Goal: Information Seeking & Learning: Understand process/instructions

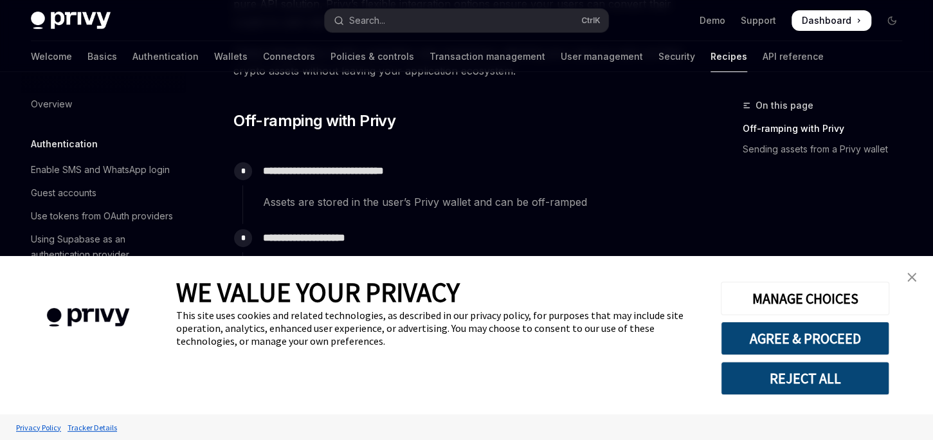
scroll to position [1013, 0]
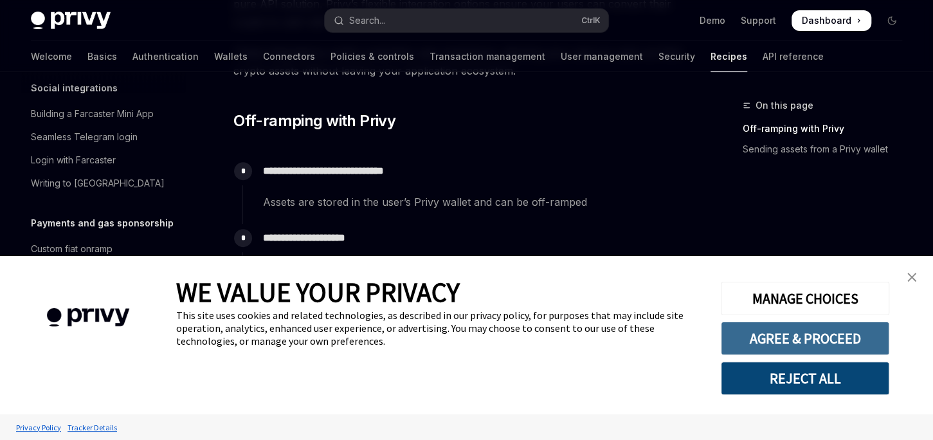
click at [801, 336] on button "AGREE & PROCEED" at bounding box center [805, 338] width 168 height 33
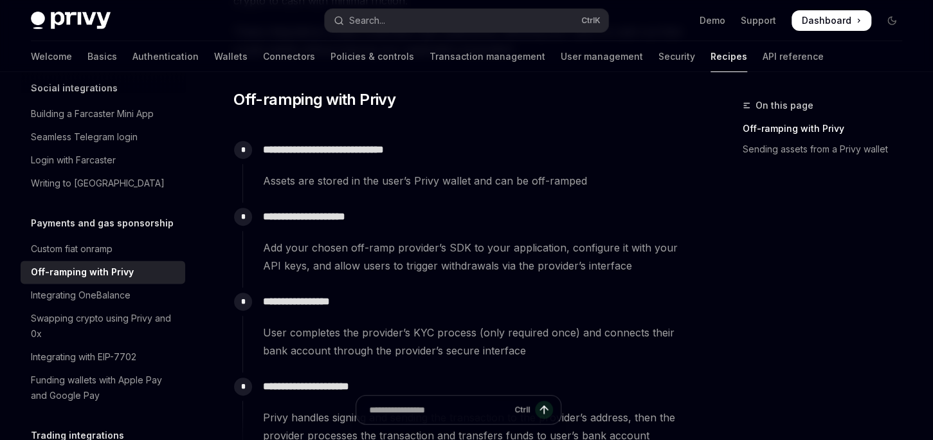
scroll to position [271, 0]
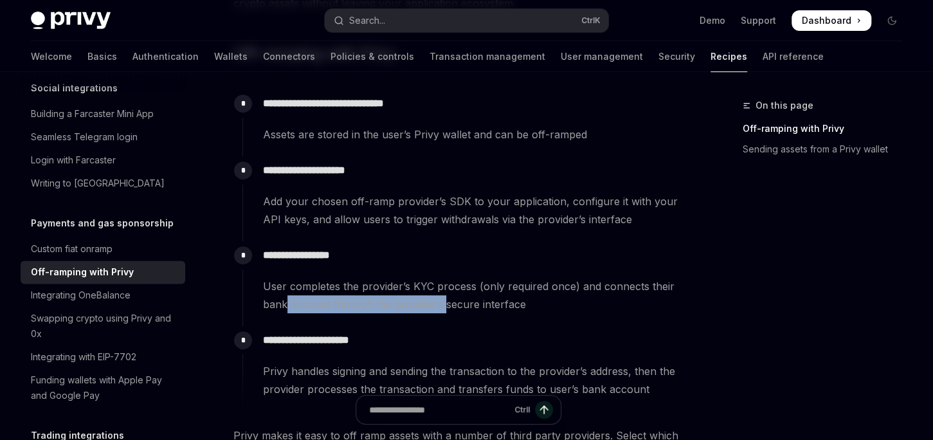
drag, startPoint x: 286, startPoint y: 302, endPoint x: 444, endPoint y: 302, distance: 158.2
click at [444, 302] on span "User completes the provider’s KYC process (only required once) and connects the…" at bounding box center [473, 295] width 420 height 36
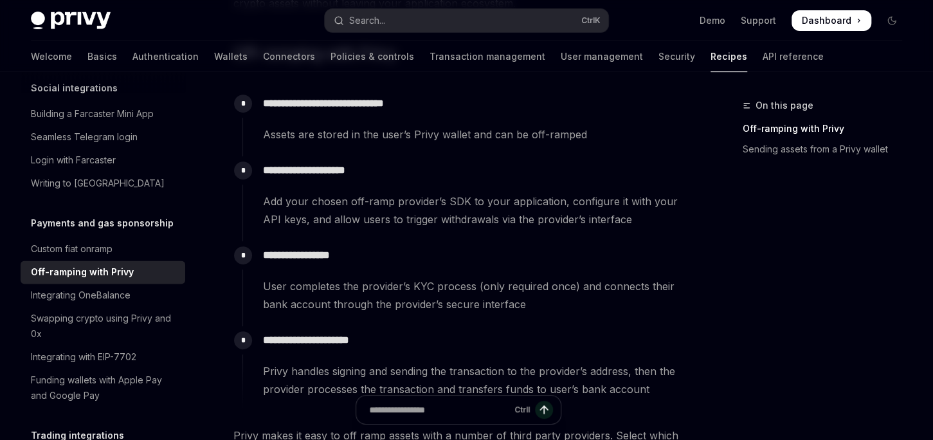
click at [485, 309] on span "User completes the provider’s KYC process (only required once) and connects the…" at bounding box center [473, 295] width 420 height 36
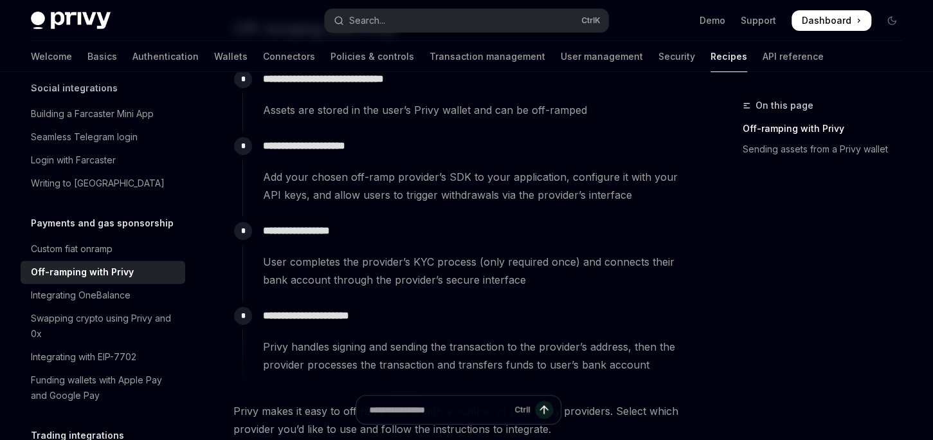
scroll to position [339, 0]
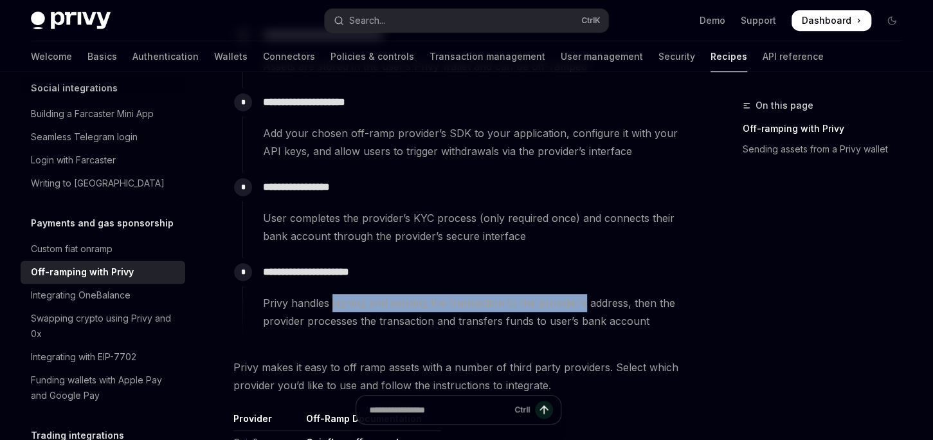
drag, startPoint x: 332, startPoint y: 308, endPoint x: 587, endPoint y: 302, distance: 255.4
click at [587, 302] on span "Privy handles signing and sending the transaction to the provider’s address, th…" at bounding box center [473, 312] width 420 height 36
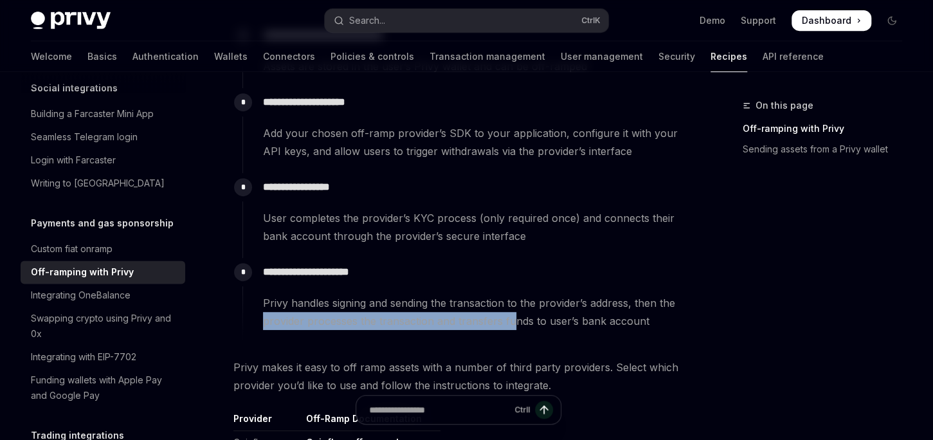
drag, startPoint x: 257, startPoint y: 324, endPoint x: 514, endPoint y: 326, distance: 257.9
click at [514, 326] on div "**********" at bounding box center [462, 294] width 441 height 72
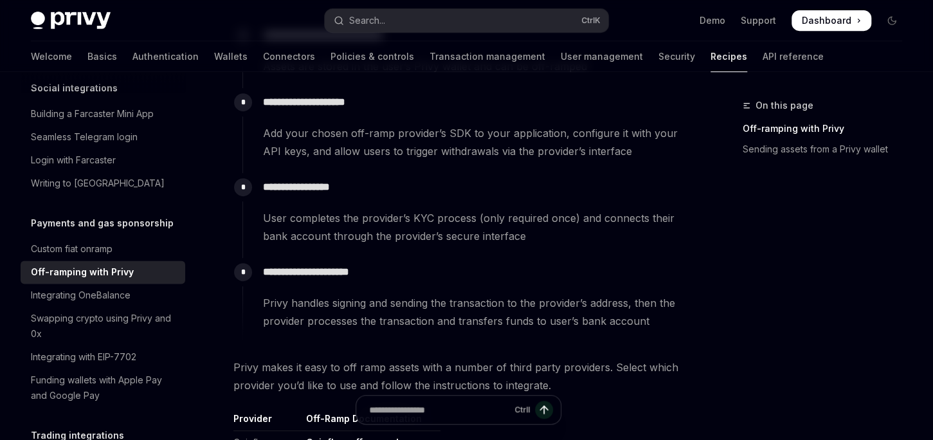
click at [614, 326] on span "Privy handles signing and sending the transaction to the provider’s address, th…" at bounding box center [473, 312] width 420 height 36
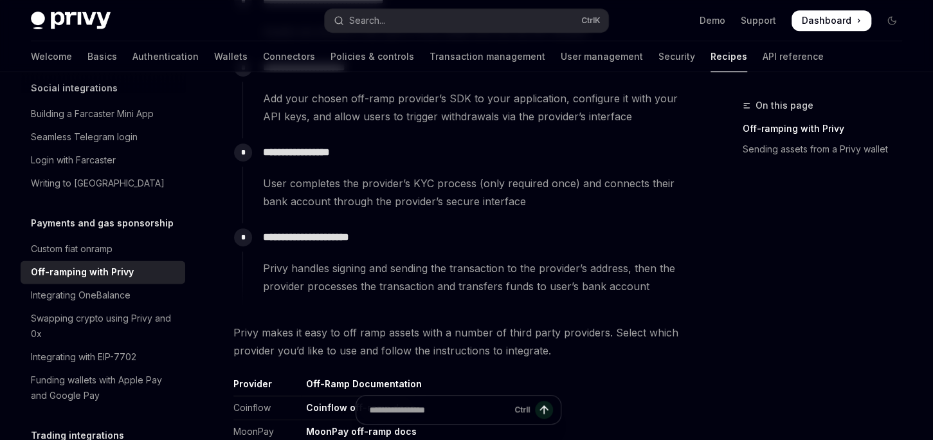
scroll to position [474, 0]
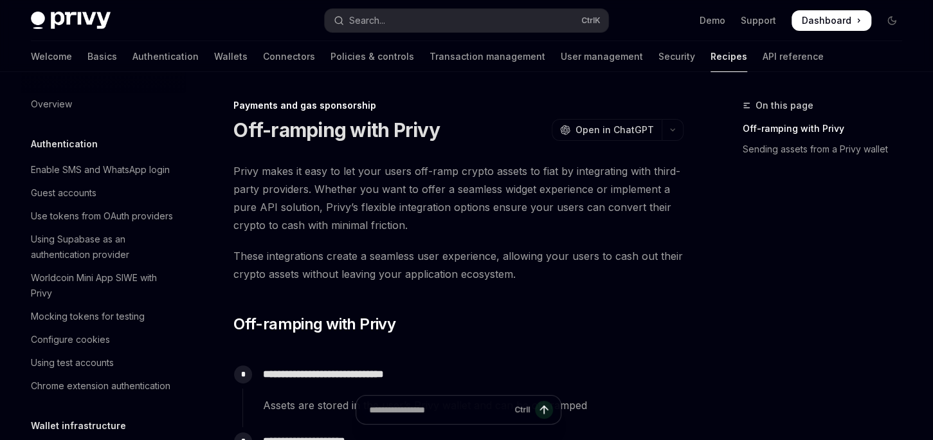
scroll to position [1013, 0]
